Goal: Book appointment/travel/reservation

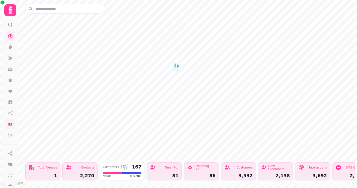
click at [11, 126] on icon at bounding box center [10, 124] width 5 height 5
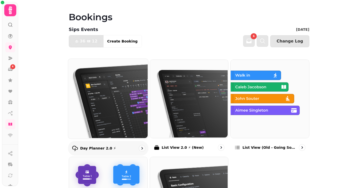
click at [113, 91] on img at bounding box center [108, 98] width 80 height 80
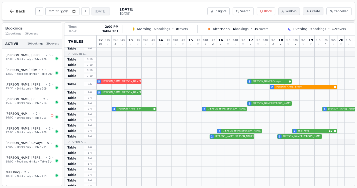
scroll to position [91, 0]
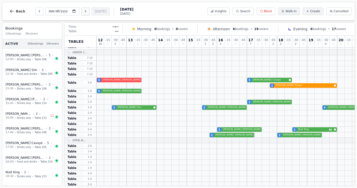
click at [83, 11] on icon "Next day" at bounding box center [85, 11] width 4 height 4
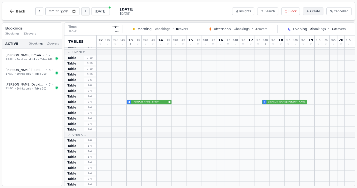
click at [83, 11] on icon "Next day" at bounding box center [85, 11] width 4 height 4
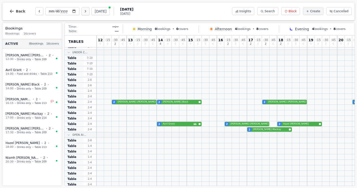
click at [83, 13] on icon "Next day" at bounding box center [85, 11] width 4 height 4
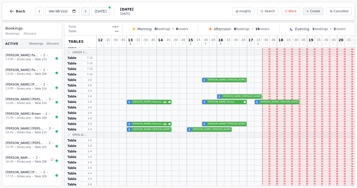
click at [83, 13] on icon "Next day" at bounding box center [85, 11] width 4 height 4
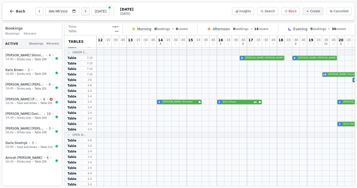
click at [83, 13] on icon "Next day" at bounding box center [85, 11] width 4 height 4
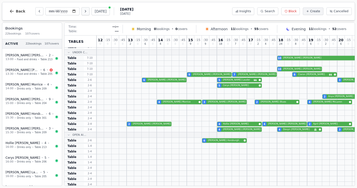
click at [83, 13] on icon "Next day" at bounding box center [85, 11] width 4 height 4
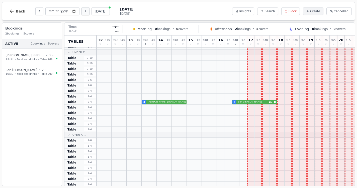
click at [83, 13] on icon "Next day" at bounding box center [85, 11] width 4 height 4
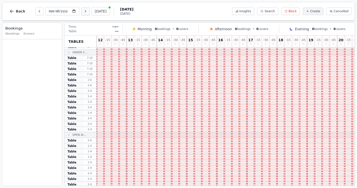
click at [83, 13] on icon "Next day" at bounding box center [85, 11] width 4 height 4
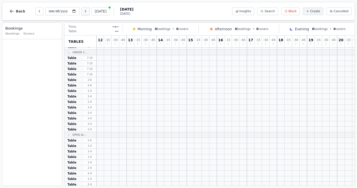
click at [83, 13] on icon "Next day" at bounding box center [85, 11] width 4 height 4
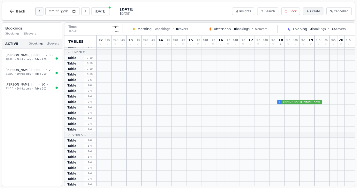
click at [38, 13] on icon "Previous day" at bounding box center [39, 11] width 4 height 4
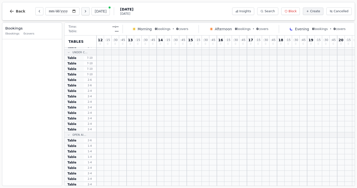
click at [83, 12] on icon "Next day" at bounding box center [85, 11] width 4 height 4
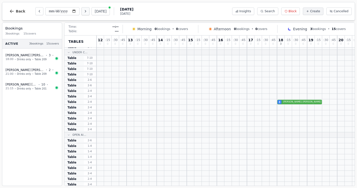
click at [83, 12] on icon "Next day" at bounding box center [85, 11] width 4 height 4
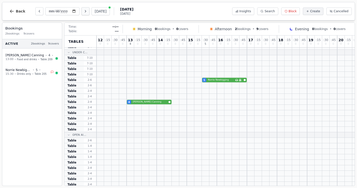
click at [83, 12] on icon "Next day" at bounding box center [85, 11] width 4 height 4
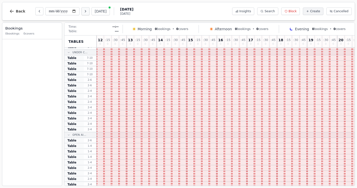
click at [83, 12] on icon "Next day" at bounding box center [85, 11] width 4 height 4
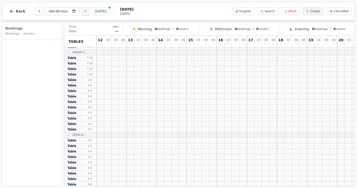
click at [83, 12] on icon "Next day" at bounding box center [85, 11] width 4 height 4
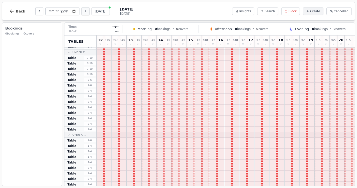
click at [83, 12] on icon "Next day" at bounding box center [85, 11] width 4 height 4
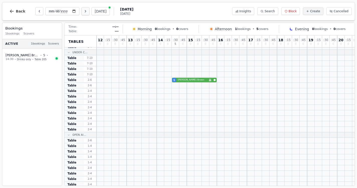
click at [83, 12] on icon "Next day" at bounding box center [85, 11] width 4 height 4
click at [38, 13] on icon "Previous day" at bounding box center [39, 11] width 4 height 4
click at [83, 11] on icon "Next day" at bounding box center [85, 11] width 4 height 4
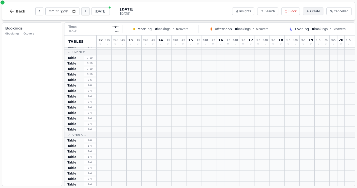
click at [83, 11] on icon "Next day" at bounding box center [85, 11] width 4 height 4
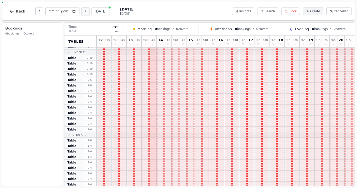
click at [83, 11] on icon "Next day" at bounding box center [85, 11] width 4 height 4
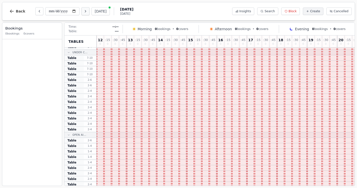
click at [83, 11] on icon "Next day" at bounding box center [85, 11] width 4 height 4
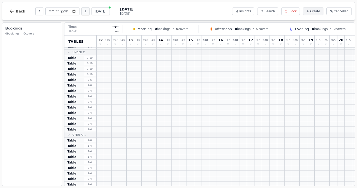
click at [83, 11] on icon "Next day" at bounding box center [85, 11] width 4 height 4
type input "**********"
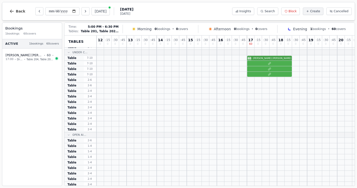
click at [264, 60] on div "60 [PERSON_NAME] 5" at bounding box center [261, 58] width 331 height 6
select select "****"
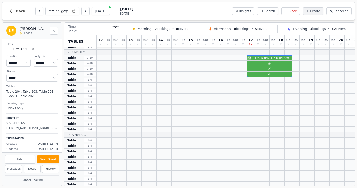
scroll to position [0, 0]
click at [55, 30] on icon "Close" at bounding box center [54, 31] width 4 height 4
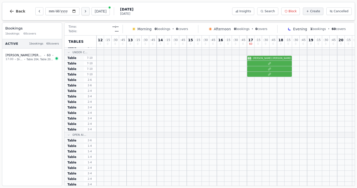
click at [83, 13] on icon "Next day" at bounding box center [85, 11] width 4 height 4
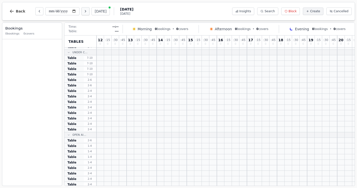
click at [83, 13] on icon "Next day" at bounding box center [85, 11] width 4 height 4
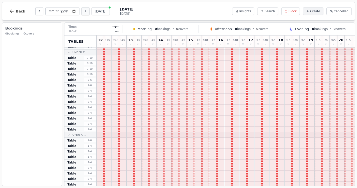
click at [83, 13] on icon "Next day" at bounding box center [85, 11] width 4 height 4
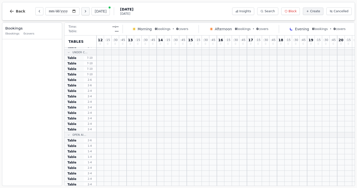
click at [83, 13] on icon "Next day" at bounding box center [85, 11] width 4 height 4
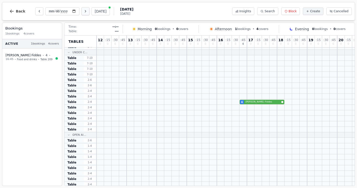
click at [83, 13] on icon "Next day" at bounding box center [85, 11] width 4 height 4
type input "**********"
